Goal: Transaction & Acquisition: Subscribe to service/newsletter

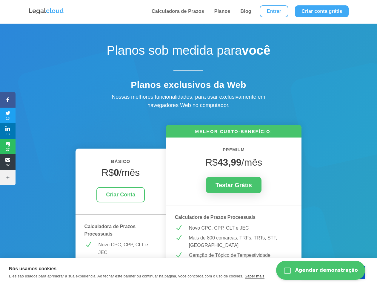
click at [8, 100] on icon at bounding box center [8, 99] width 16 height 5
click at [8, 115] on span "13" at bounding box center [8, 116] width 16 height 10
click at [8, 131] on span "13" at bounding box center [8, 131] width 16 height 10
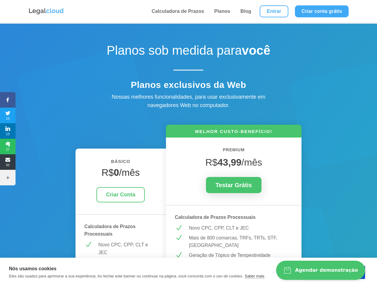
click at [8, 146] on span "27" at bounding box center [8, 147] width 16 height 10
click at [8, 162] on span "92" at bounding box center [8, 162] width 16 height 10
click at [8, 177] on icon at bounding box center [8, 177] width 16 height 5
